Goal: Task Accomplishment & Management: Manage account settings

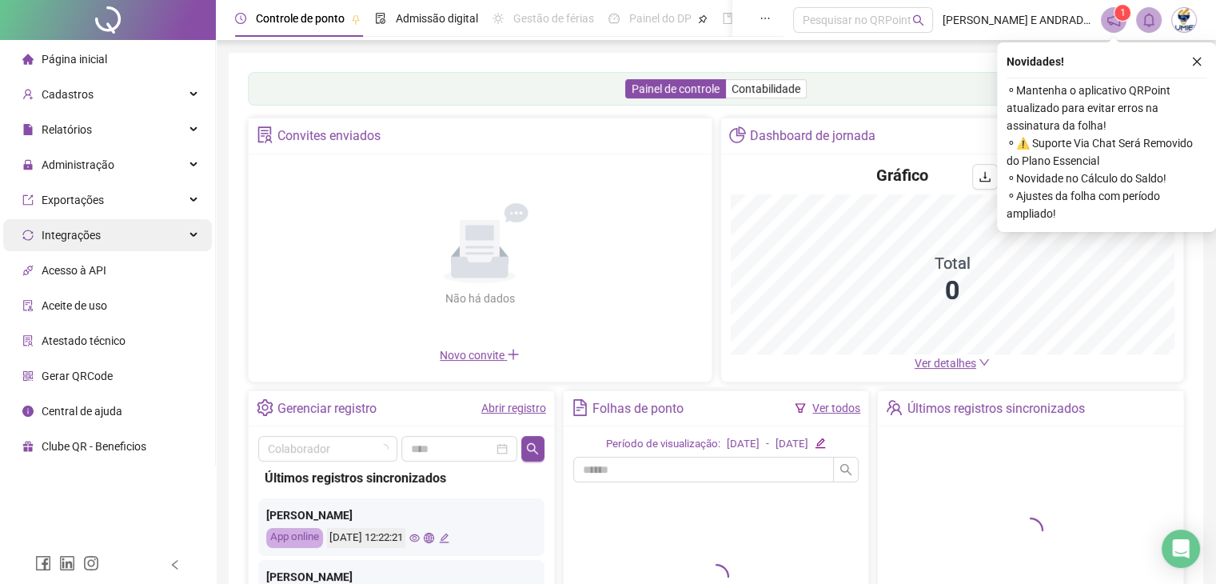
click at [121, 132] on div "Relatórios" at bounding box center [107, 130] width 209 height 32
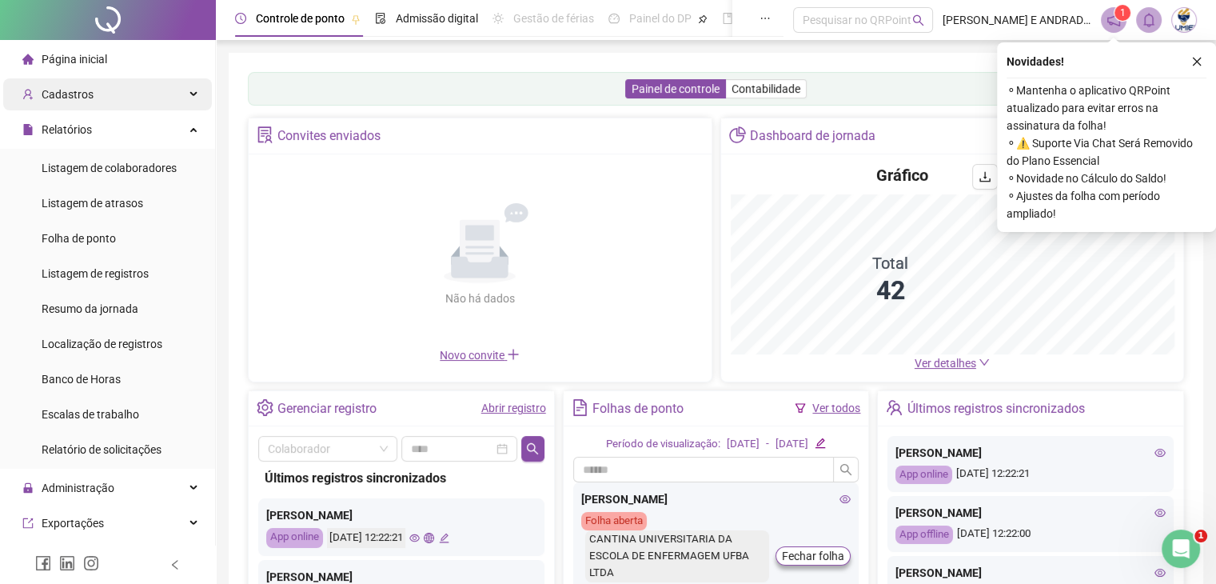
click at [138, 107] on div "Cadastros" at bounding box center [107, 94] width 209 height 32
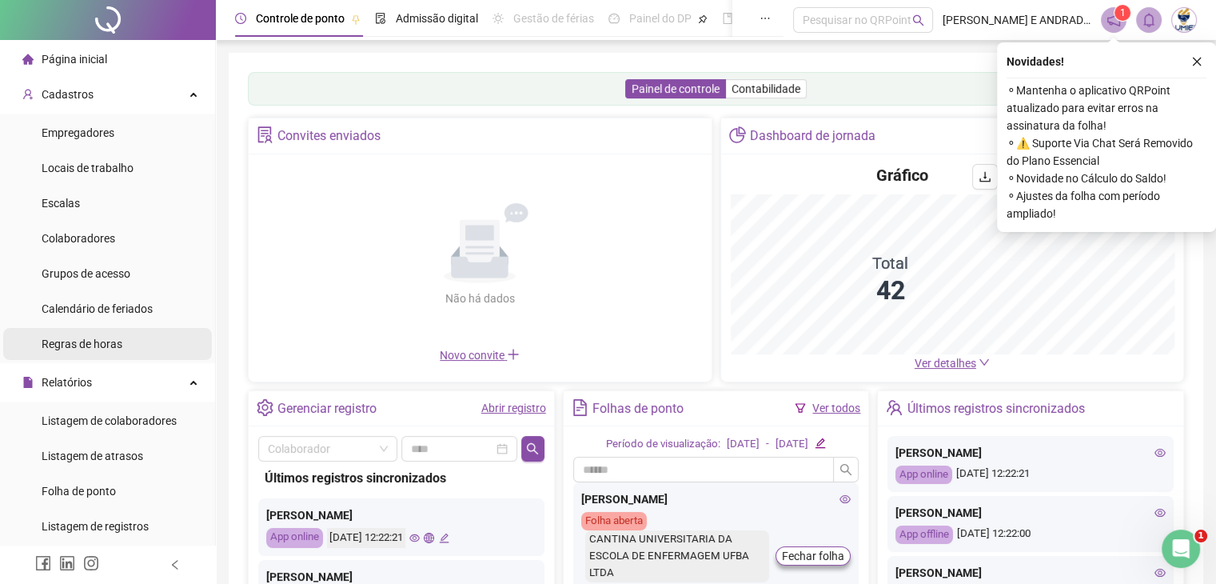
click at [141, 98] on div "Cadastros" at bounding box center [107, 94] width 209 height 32
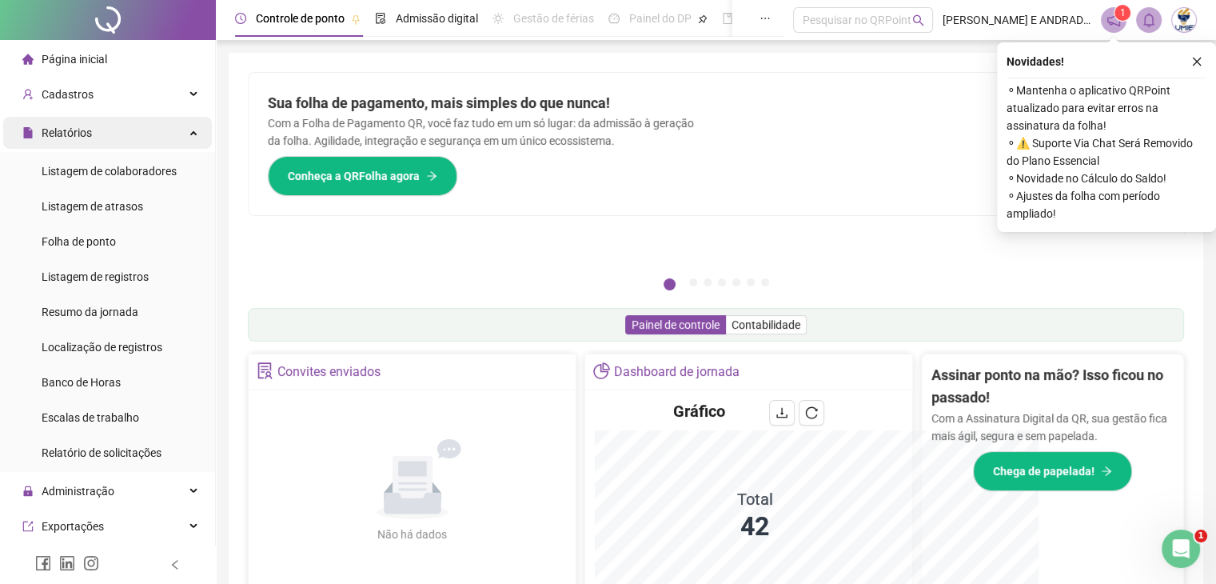
click at [173, 149] on div "Relatórios" at bounding box center [107, 133] width 209 height 32
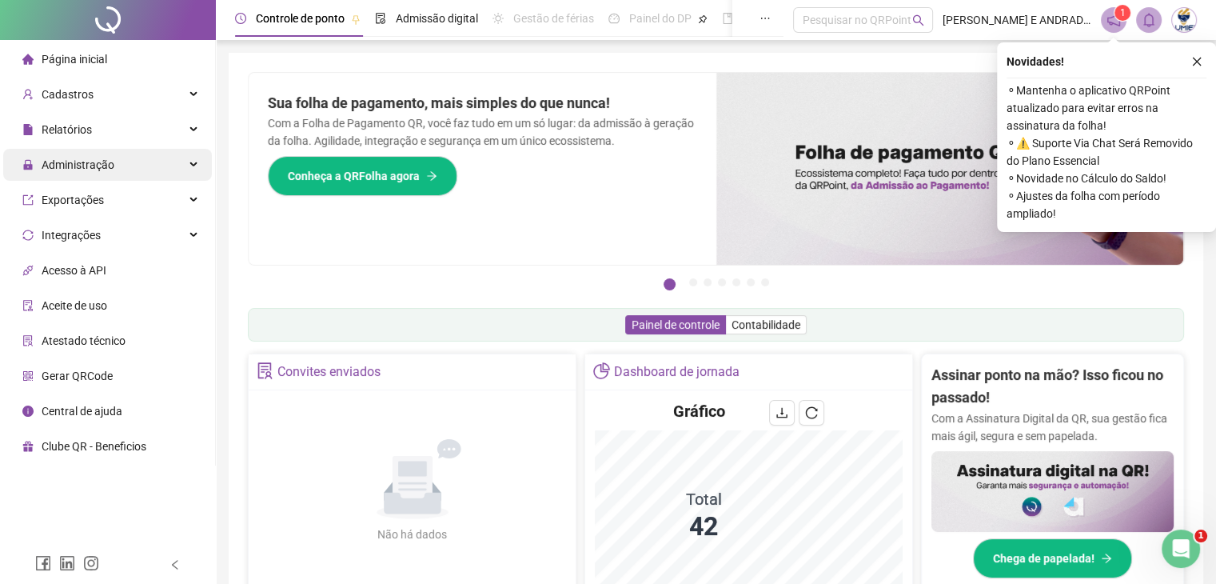
click at [86, 165] on span "Administração" at bounding box center [78, 164] width 73 height 13
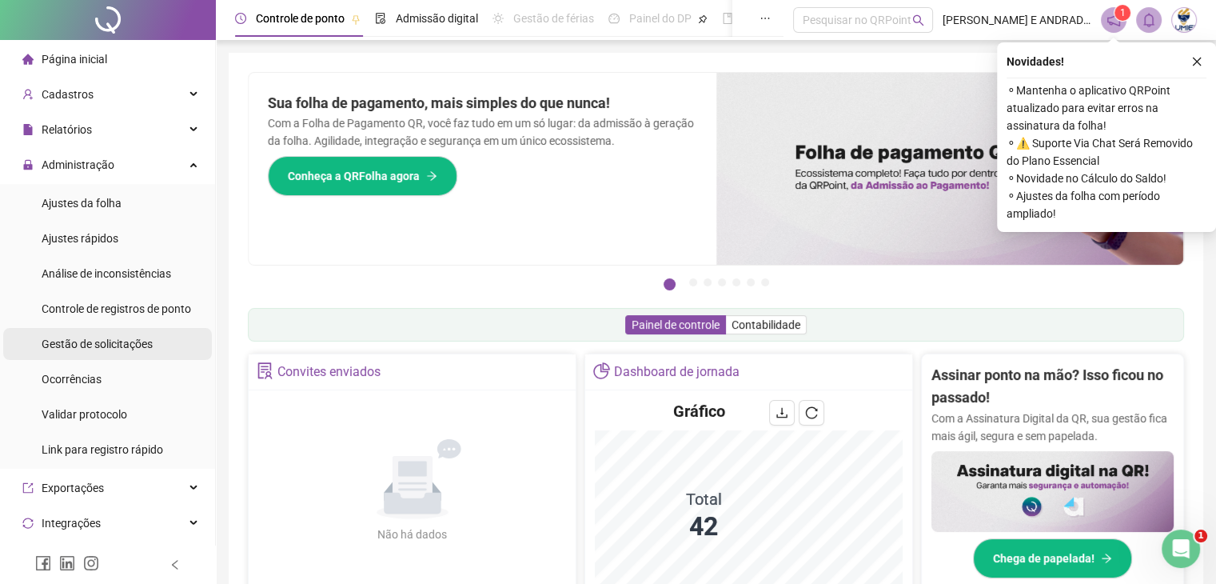
click at [82, 343] on span "Gestão de solicitações" at bounding box center [97, 343] width 111 height 13
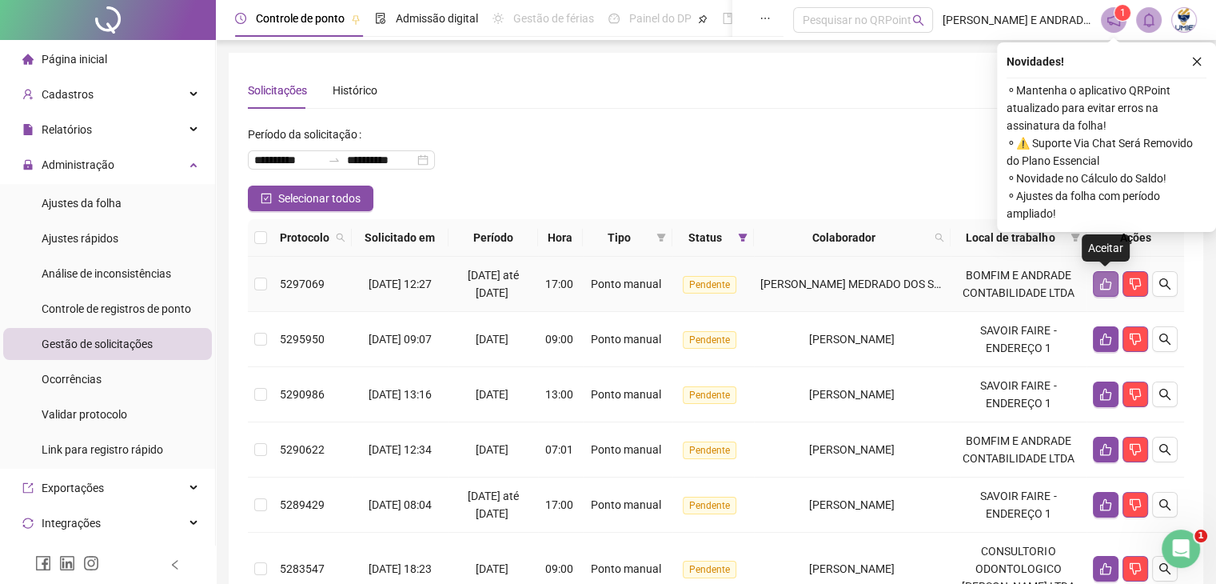
click at [1098, 280] on button "button" at bounding box center [1106, 284] width 26 height 26
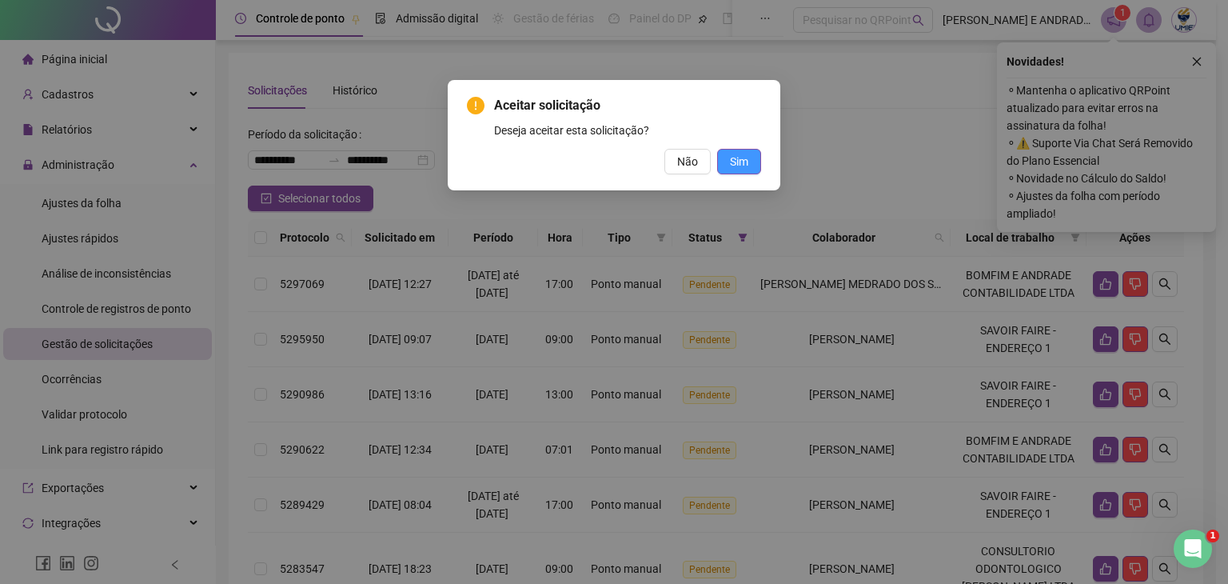
click at [755, 161] on button "Sim" at bounding box center [739, 162] width 44 height 26
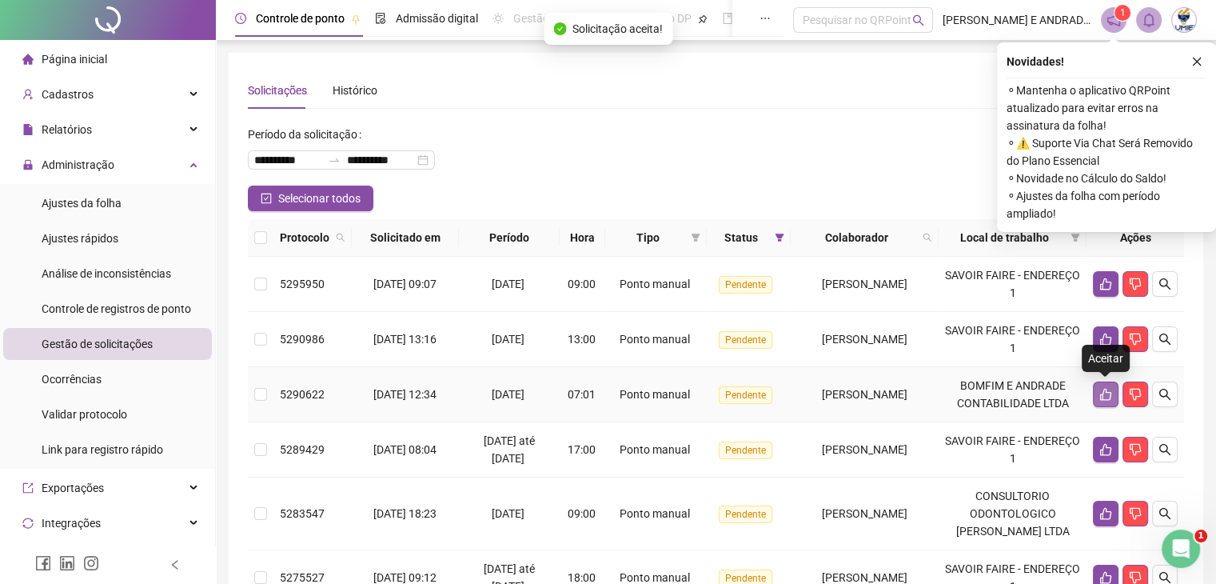
click at [1109, 393] on icon "like" at bounding box center [1105, 394] width 13 height 13
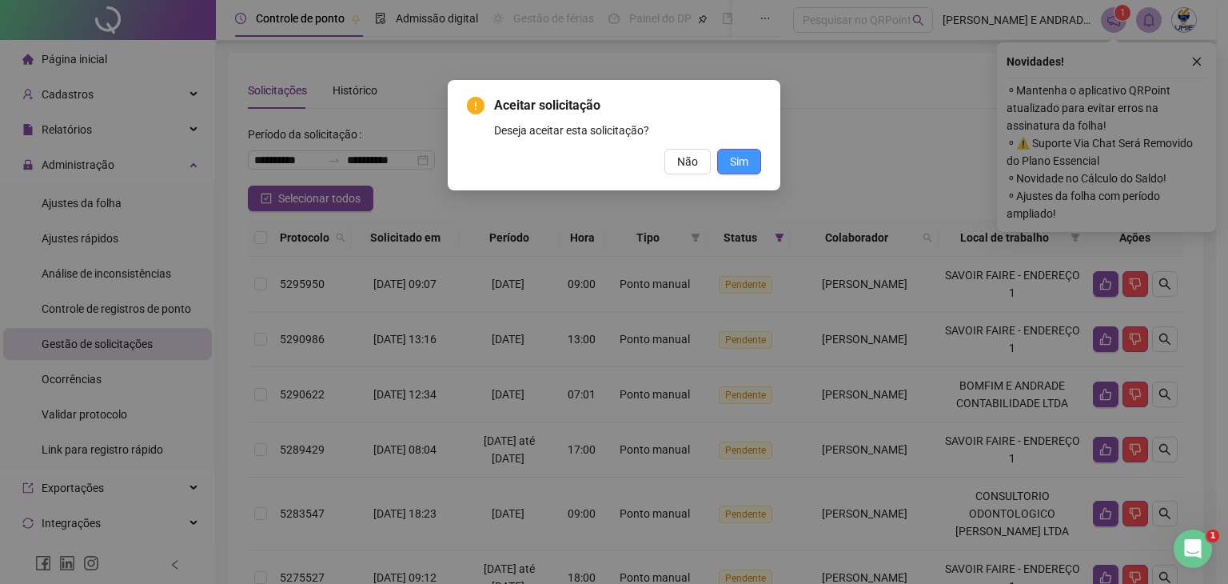
click at [744, 166] on span "Sim" at bounding box center [739, 162] width 18 height 18
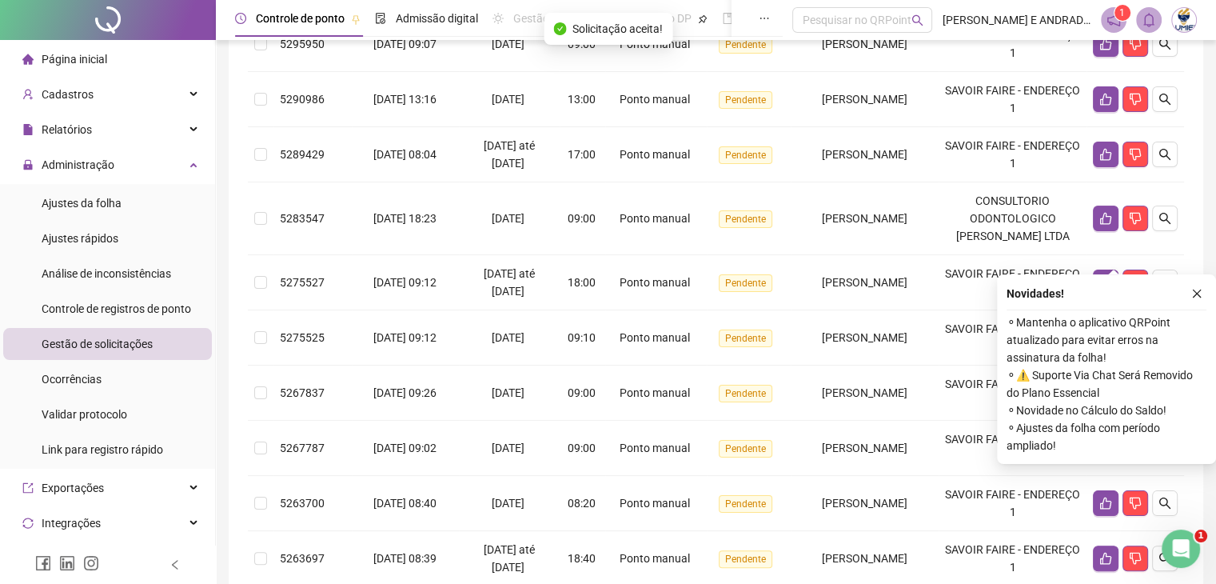
scroll to position [501, 0]
